Goal: Transaction & Acquisition: Purchase product/service

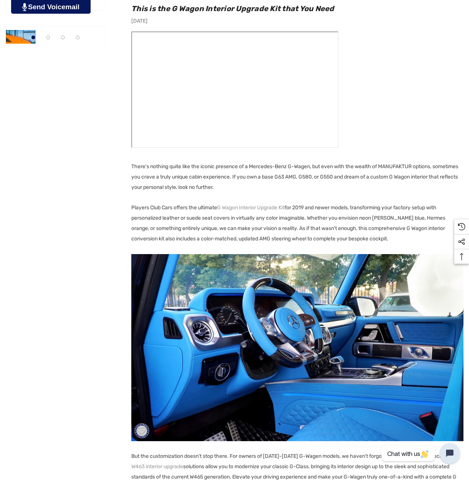
scroll to position [518, 0]
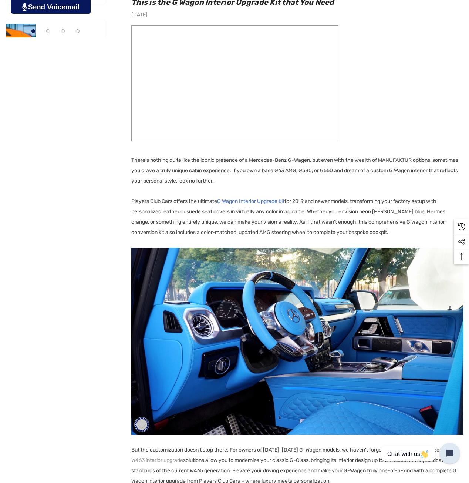
click at [267, 202] on link "G Wagon Interior Upgrade Kit" at bounding box center [250, 201] width 67 height 10
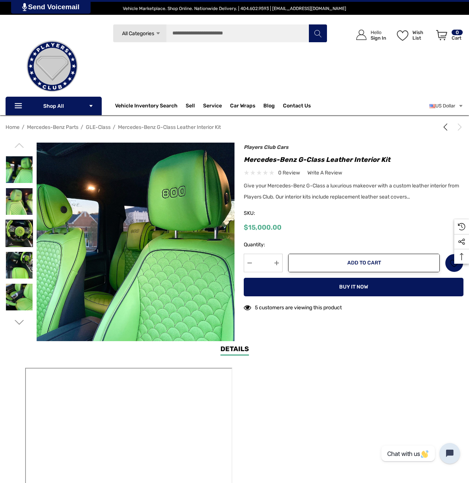
click at [25, 233] on img at bounding box center [19, 233] width 27 height 27
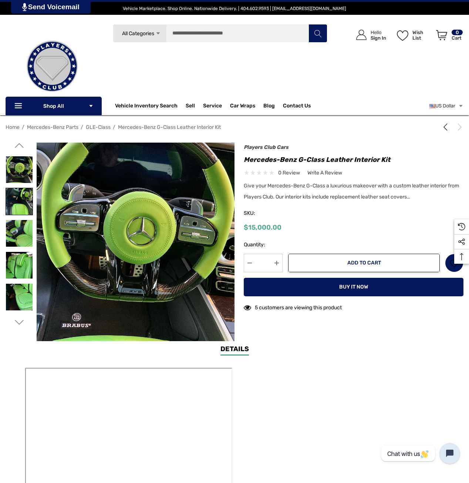
click at [25, 203] on img at bounding box center [19, 201] width 27 height 27
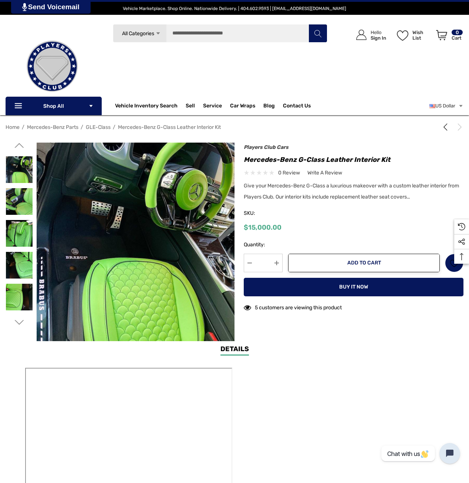
click at [27, 216] on div at bounding box center [19, 201] width 27 height 32
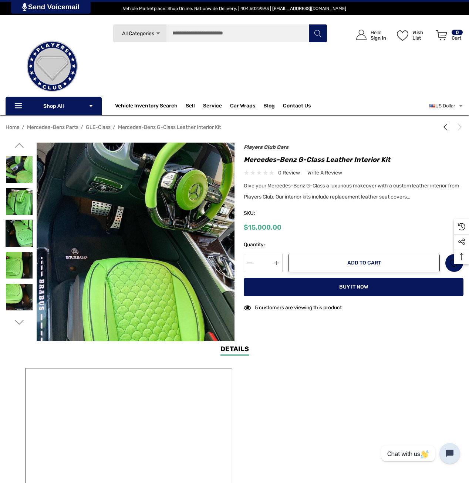
click at [26, 228] on img at bounding box center [19, 233] width 27 height 27
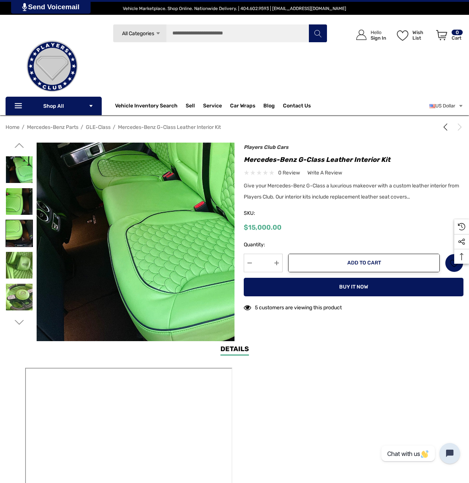
click at [26, 229] on img at bounding box center [19, 233] width 27 height 27
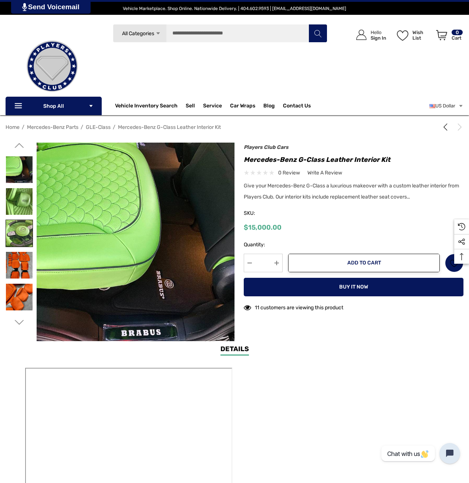
click at [25, 234] on img at bounding box center [19, 233] width 27 height 27
